Goal: Task Accomplishment & Management: Complete application form

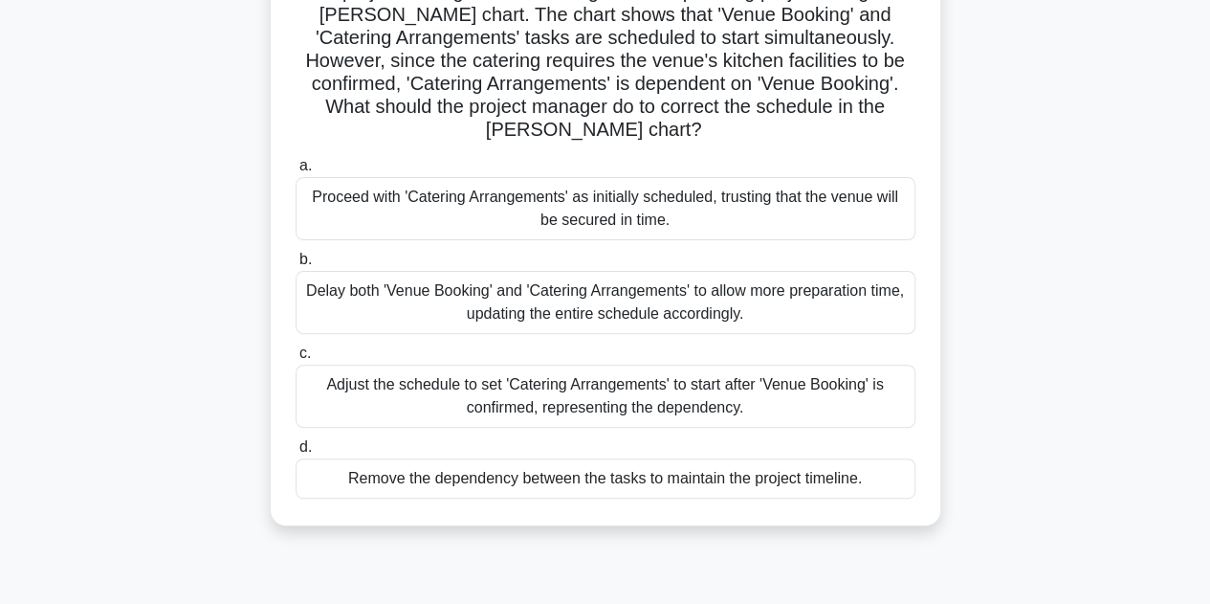
scroll to position [191, 0]
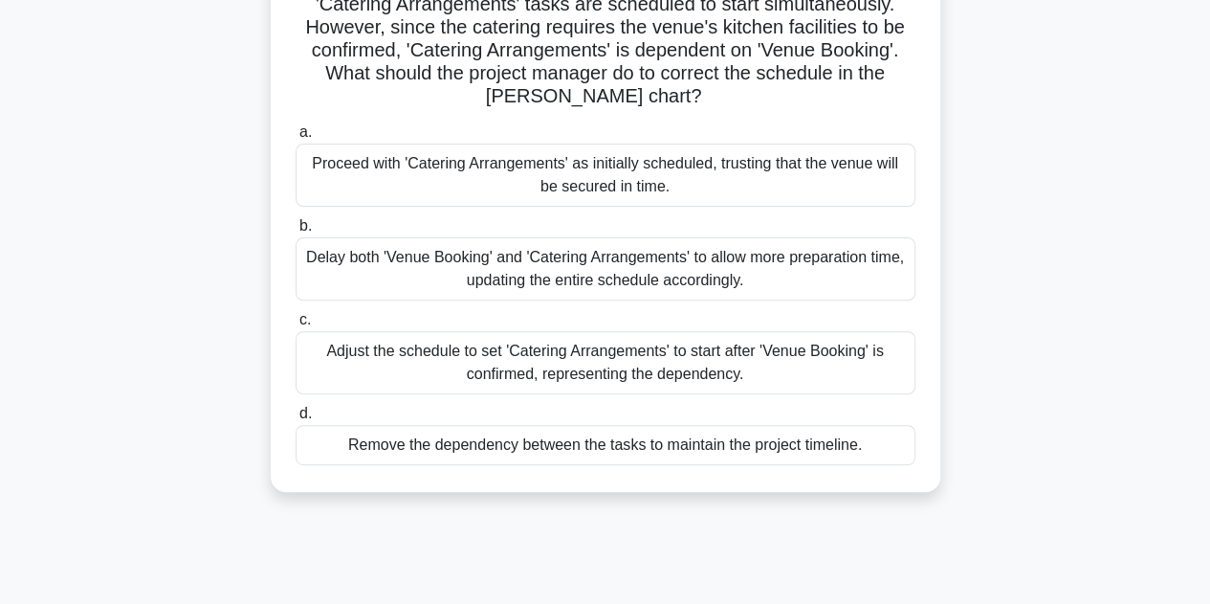
click at [518, 364] on div "Adjust the schedule to set 'Catering Arrangements' to start after 'Venue Bookin…" at bounding box center [606, 362] width 620 height 63
click at [296, 326] on input "c. Adjust the schedule to set 'Catering Arrangements' to start after 'Venue Boo…" at bounding box center [296, 320] width 0 height 12
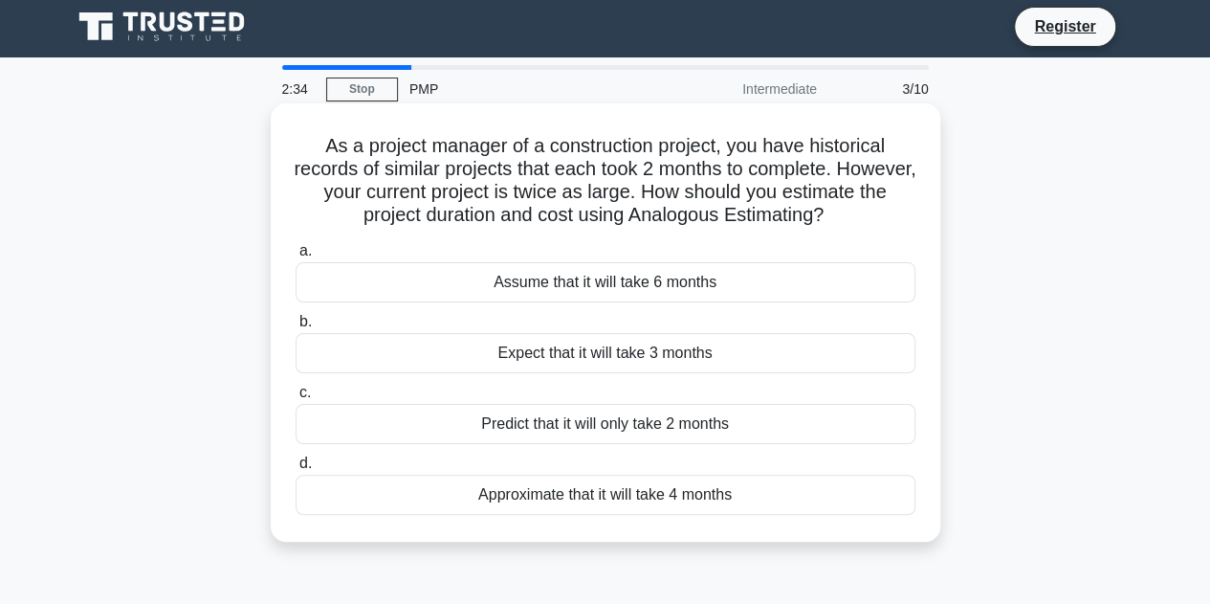
scroll to position [0, 0]
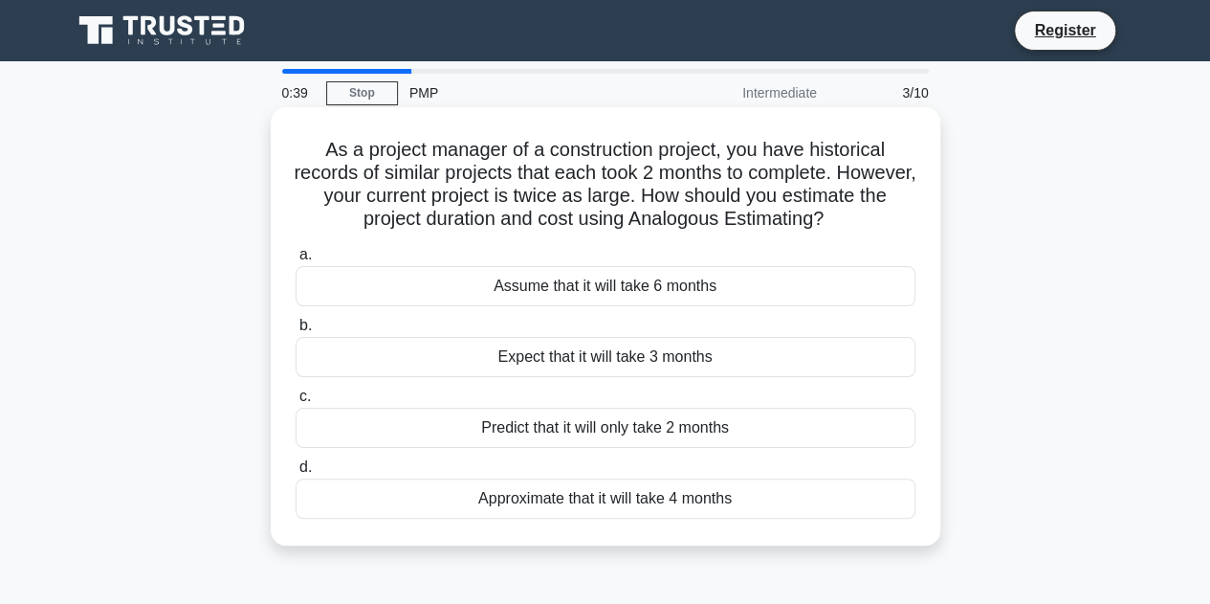
click at [576, 500] on div "Approximate that it will take 4 months" at bounding box center [606, 498] width 620 height 40
click at [296, 473] on input "d. Approximate that it will take 4 months" at bounding box center [296, 467] width 0 height 12
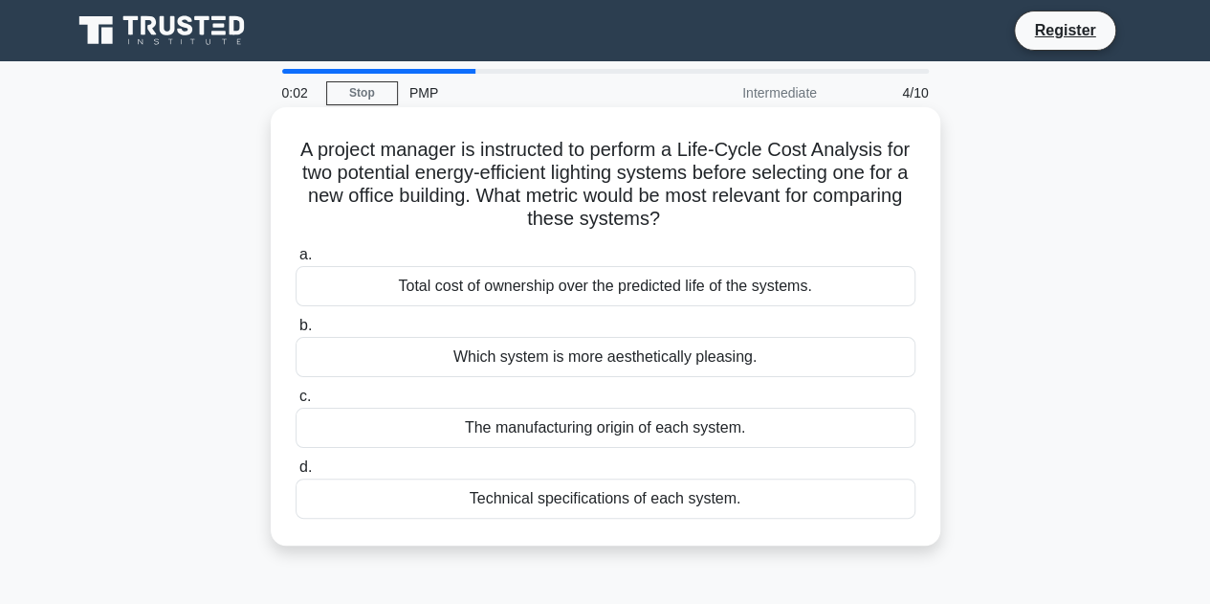
click at [651, 292] on div "Total cost of ownership over the predicted life of the systems." at bounding box center [606, 286] width 620 height 40
click at [296, 261] on input "a. Total cost of ownership over the predicted life of the systems." at bounding box center [296, 255] width 0 height 12
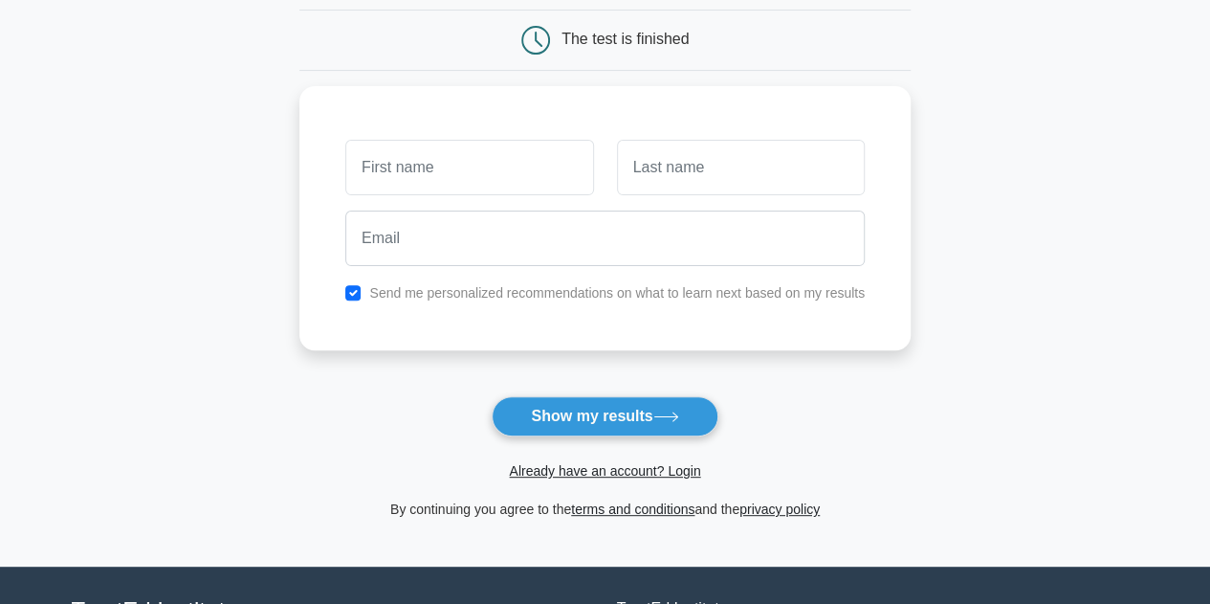
scroll to position [191, 0]
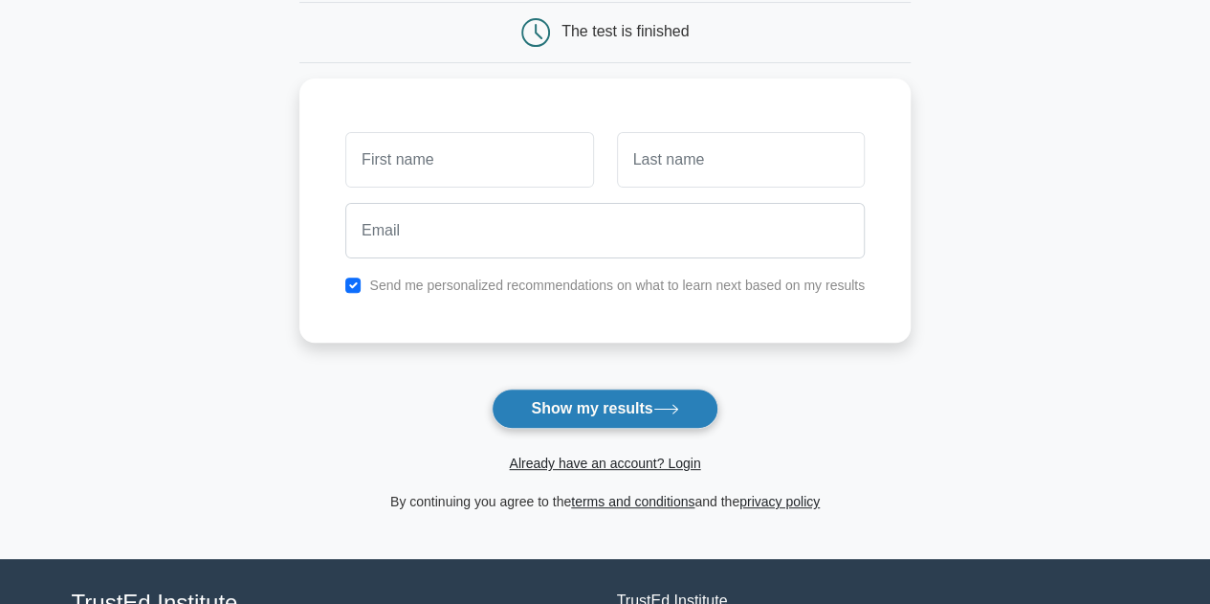
click at [643, 407] on button "Show my results" at bounding box center [605, 408] width 226 height 40
click at [845, 368] on form "Wait, there is more! Continue to see your result The test is finished and the" at bounding box center [604, 214] width 611 height 597
